Goal: Find specific page/section: Find specific page/section

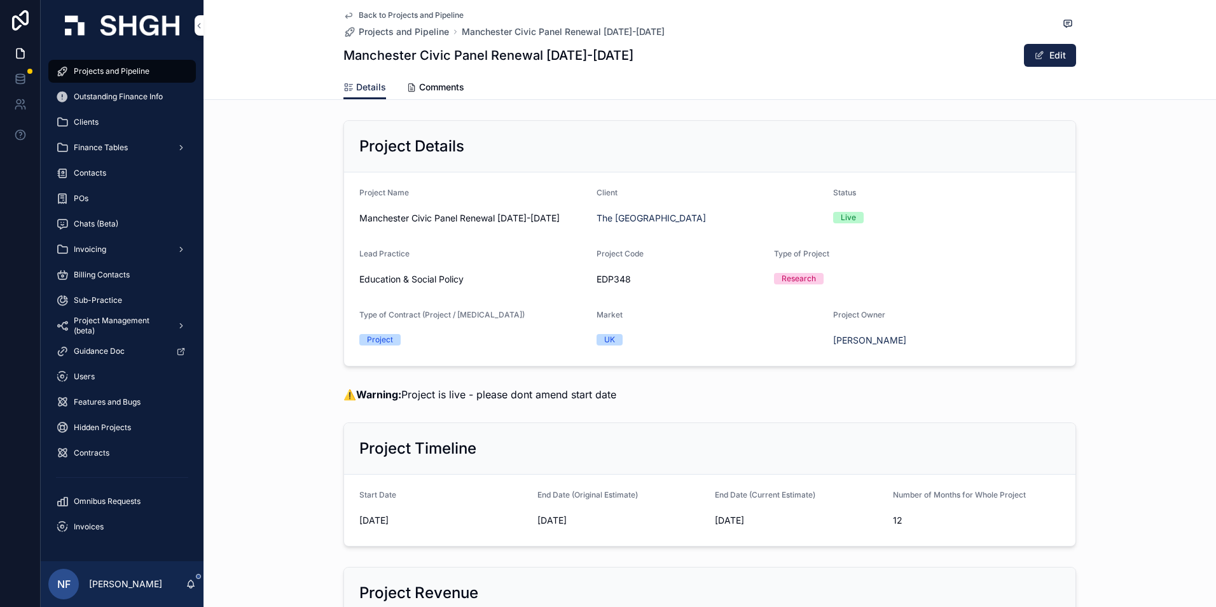
scroll to position [1654, 0]
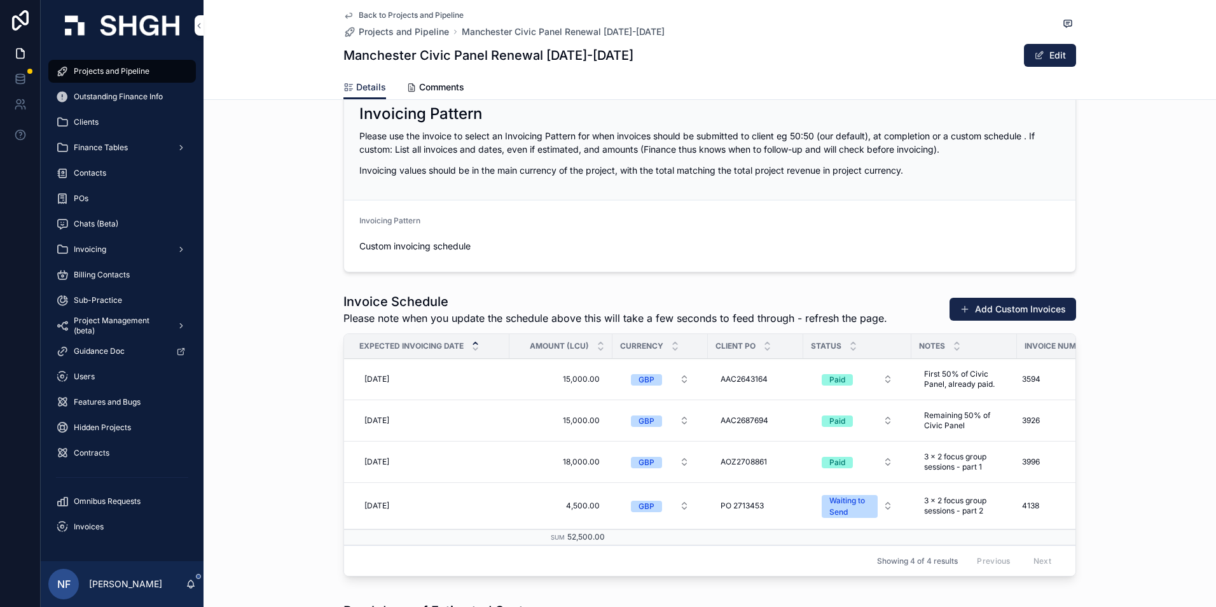
drag, startPoint x: 204, startPoint y: 389, endPoint x: 226, endPoint y: 389, distance: 21.6
click at [204, 389] on div "Invoice Schedule Please note when you update the schedule above this will take …" at bounding box center [710, 437] width 1013 height 299
click at [111, 148] on span "Finance Tables" at bounding box center [101, 148] width 54 height 10
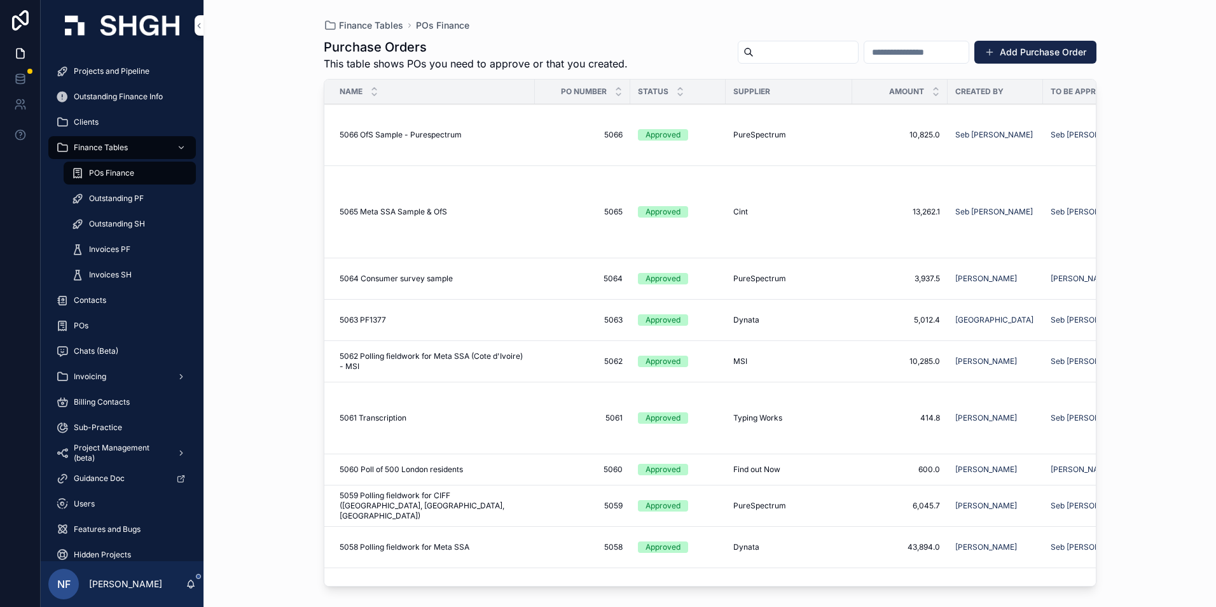
click at [111, 201] on span "Outstanding PF" at bounding box center [116, 198] width 55 height 10
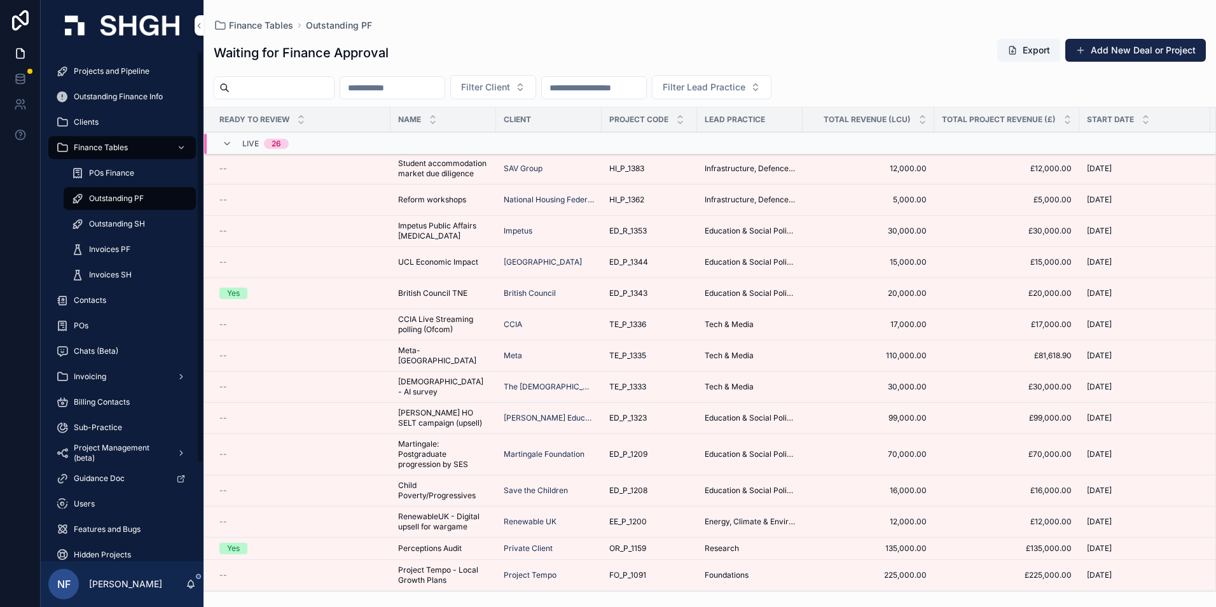
click at [263, 545] on div "Yes" at bounding box center [302, 548] width 164 height 11
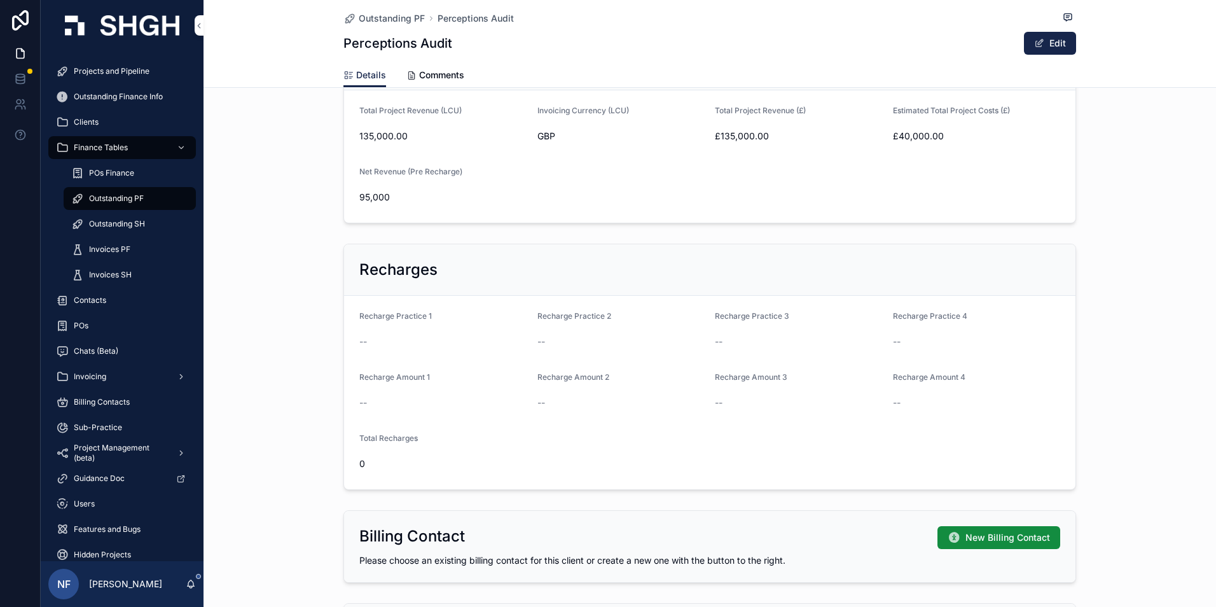
scroll to position [509, 0]
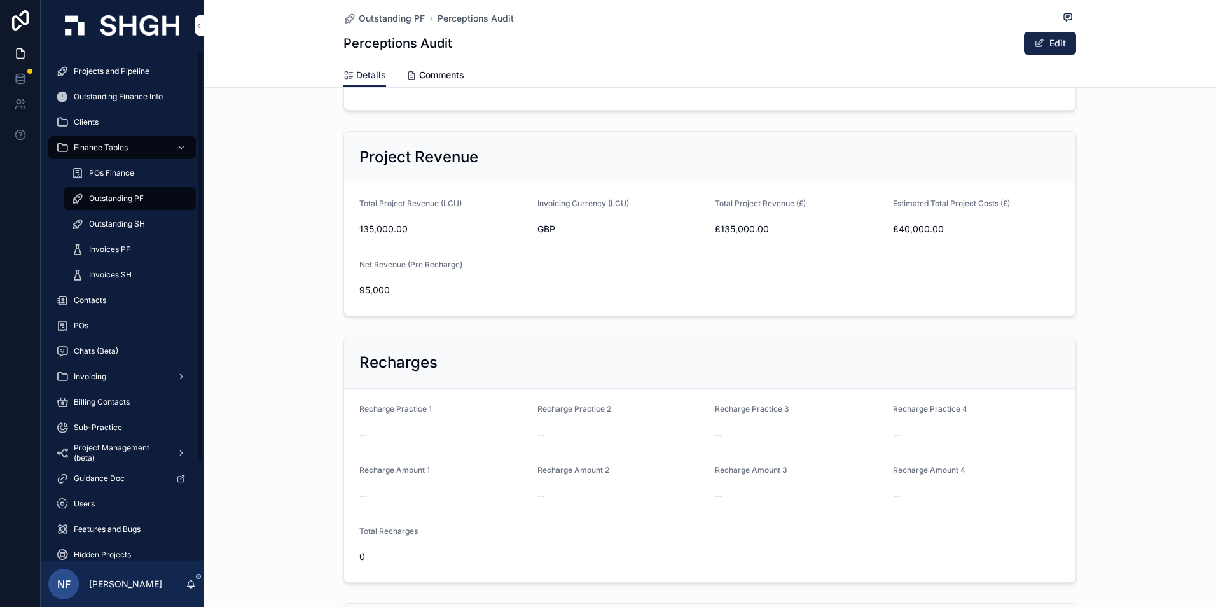
click at [109, 171] on span "POs Finance" at bounding box center [111, 173] width 45 height 10
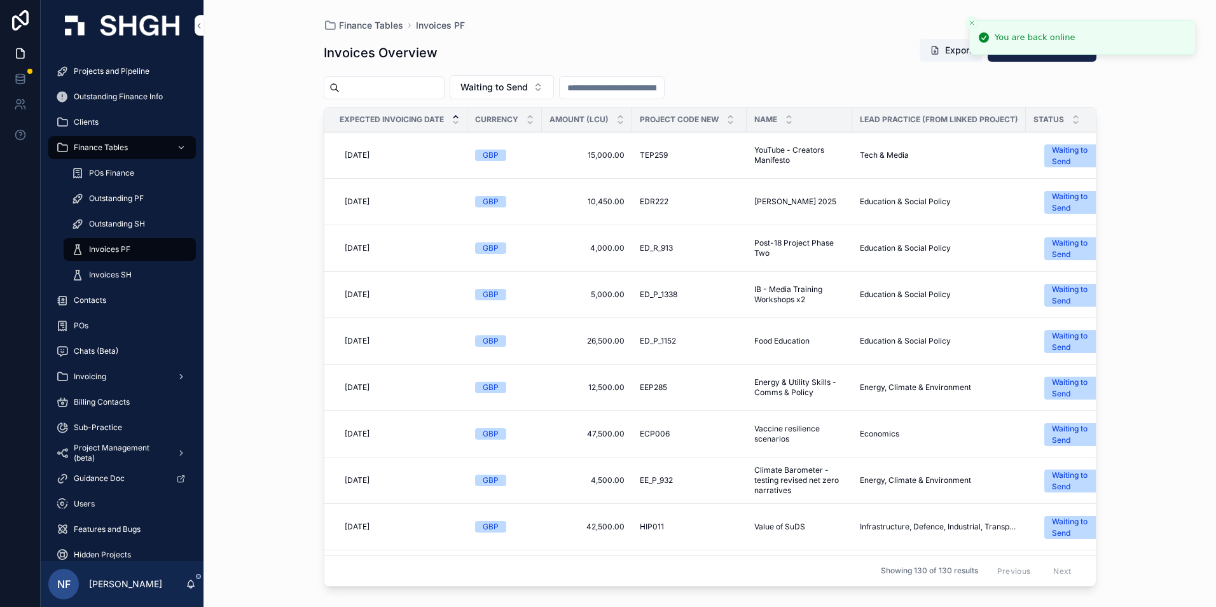
scroll to position [0, 237]
